Goal: Browse casually

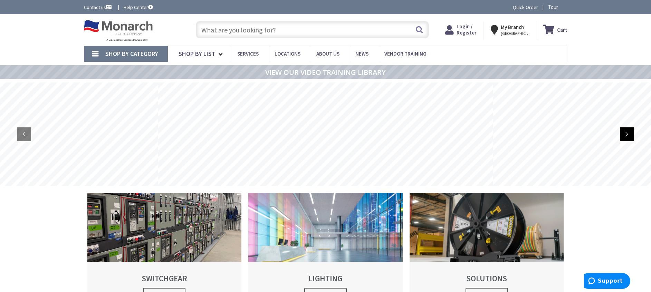
click at [629, 134] on rs-arrow at bounding box center [627, 135] width 14 height 14
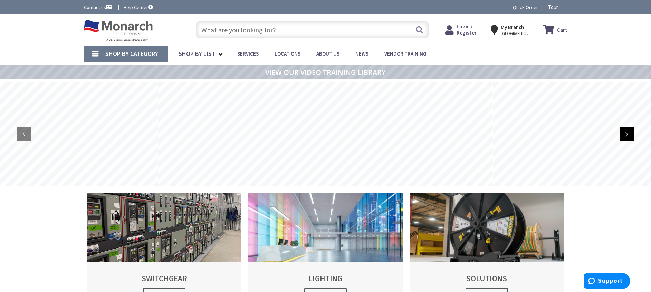
click at [629, 134] on rs-arrow at bounding box center [627, 135] width 14 height 14
